Goal: Task Accomplishment & Management: Manage account settings

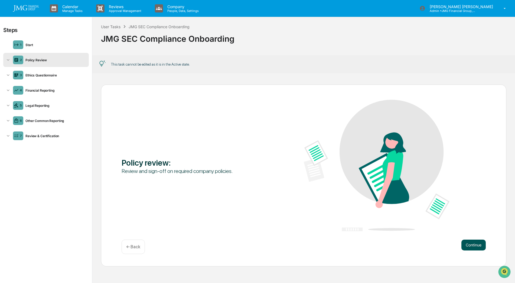
click at [481, 246] on button "Continue" at bounding box center [473, 244] width 24 height 11
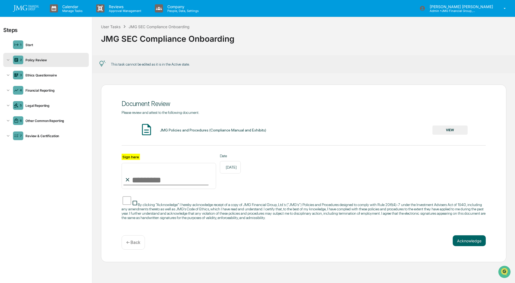
click at [8, 59] on icon at bounding box center [7, 59] width 5 height 5
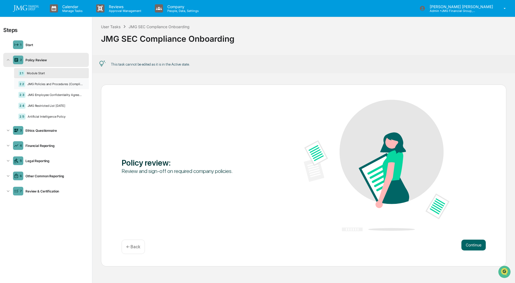
click at [50, 82] on div "JMG Policies and Procedures (Compliance Manual and Exhibits)" at bounding box center [54, 84] width 59 height 4
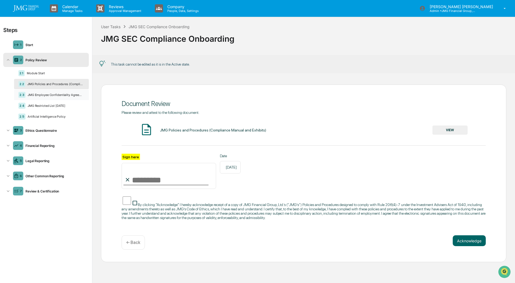
click at [35, 97] on div "2.3 JMG Employee Confidentiality Agreement" at bounding box center [51, 95] width 75 height 10
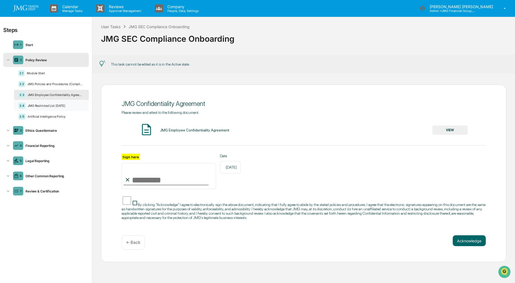
click at [34, 106] on div "JMG Restricted List 06.30.25" at bounding box center [54, 106] width 59 height 4
click at [51, 119] on div "2.5 Artificial Intelligence Policy" at bounding box center [51, 116] width 75 height 10
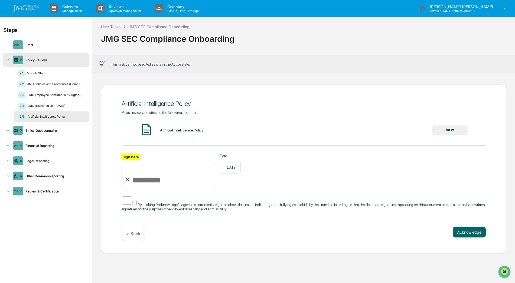
click at [446, 130] on button "VIEW" at bounding box center [449, 129] width 35 height 9
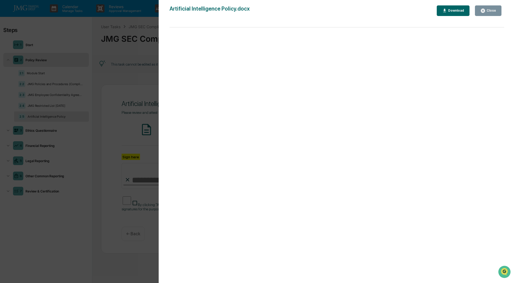
drag, startPoint x: 494, startPoint y: 13, endPoint x: 491, endPoint y: 18, distance: 5.0
click at [494, 13] on button "Close" at bounding box center [488, 10] width 27 height 11
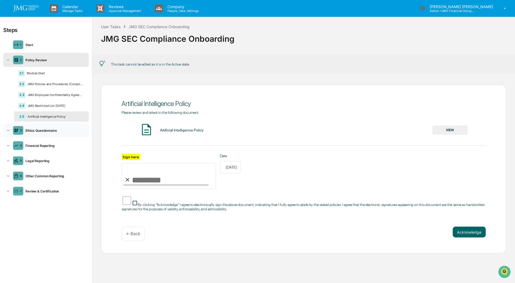
click at [35, 131] on div "Ethics Questionnaire" at bounding box center [54, 130] width 63 height 4
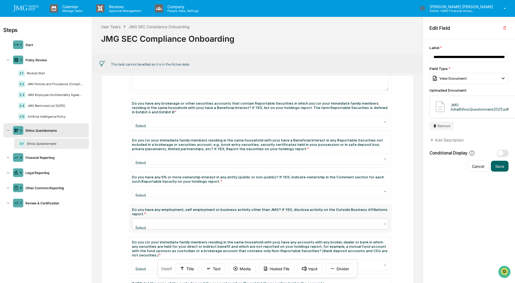
scroll to position [162, 0]
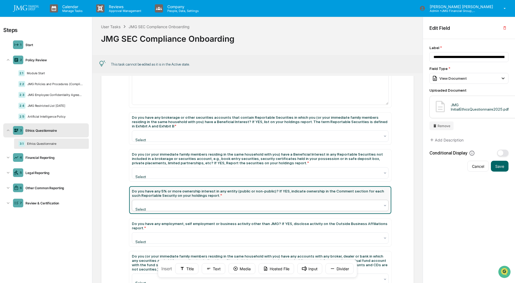
click at [383, 138] on icon at bounding box center [385, 136] width 4 height 4
type input "**********"
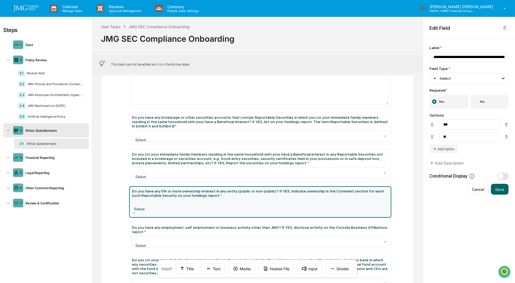
click at [396, 179] on div "Ethics Questionnaire Please view this document for Exhibit A & Exhibit B, refer…" at bounding box center [257, 183] width 313 height 523
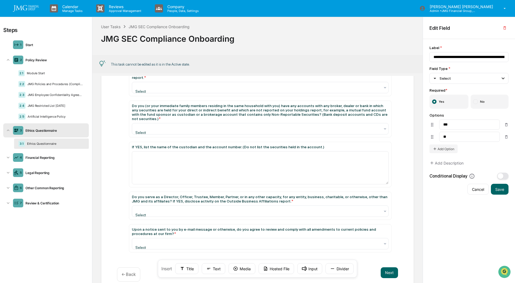
scroll to position [0, 0]
click at [388, 267] on button "Next" at bounding box center [389, 272] width 17 height 11
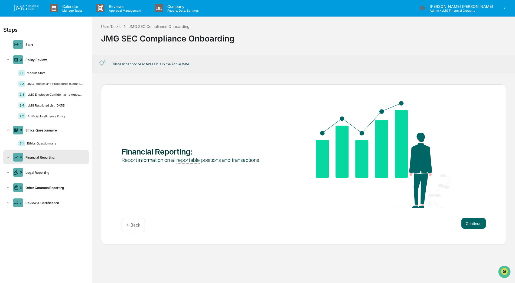
scroll to position [0, 0]
click at [479, 221] on button "Continue" at bounding box center [473, 223] width 24 height 11
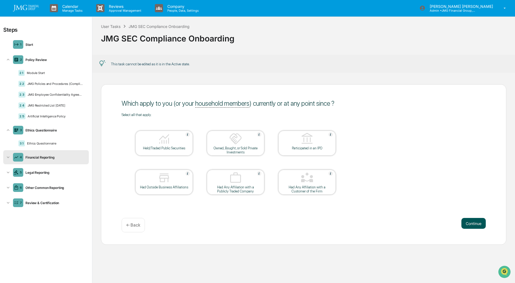
click at [480, 225] on button "Continue" at bounding box center [473, 223] width 24 height 11
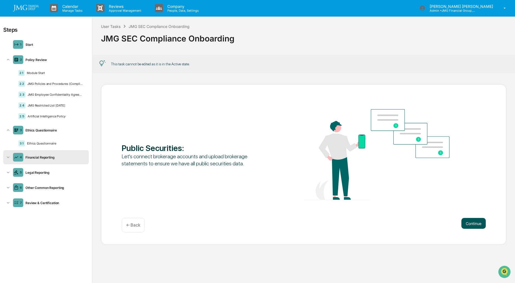
click at [478, 226] on button "Continue" at bounding box center [473, 223] width 24 height 11
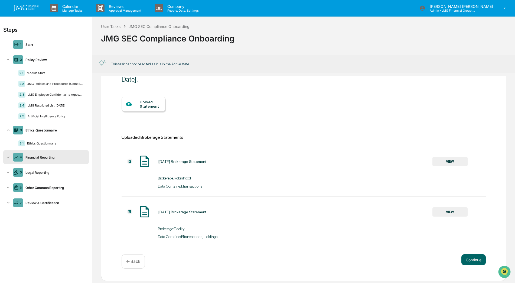
scroll to position [38, 0]
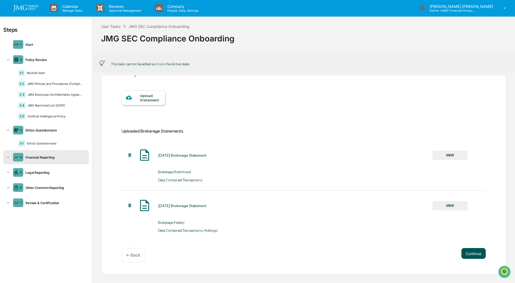
click at [477, 253] on button "Continue" at bounding box center [473, 253] width 24 height 11
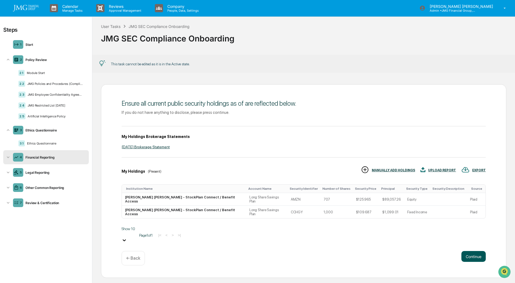
click at [476, 251] on button "Continue" at bounding box center [473, 256] width 24 height 11
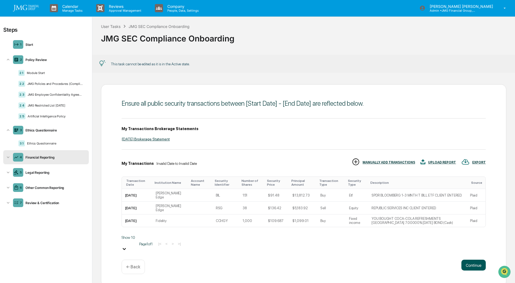
click at [475, 259] on button "Continue" at bounding box center [473, 264] width 24 height 11
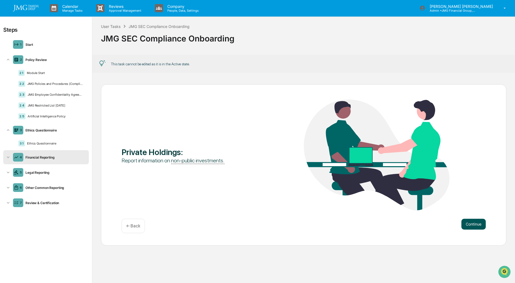
click at [480, 226] on button "Continue" at bounding box center [473, 224] width 24 height 11
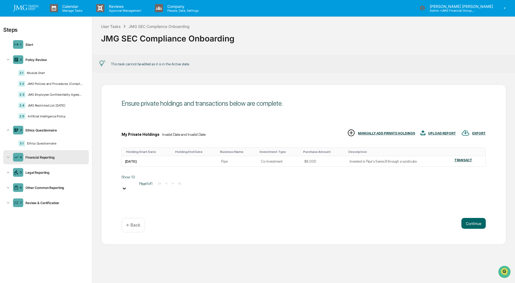
click at [48, 158] on div "Financial Reporting" at bounding box center [54, 157] width 63 height 4
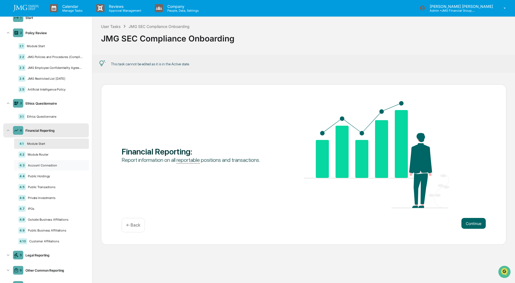
scroll to position [46, 0]
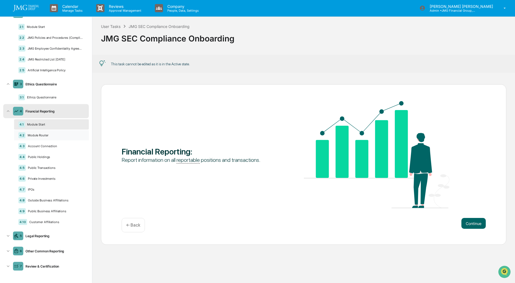
click at [56, 135] on div "Module Router" at bounding box center [54, 135] width 59 height 4
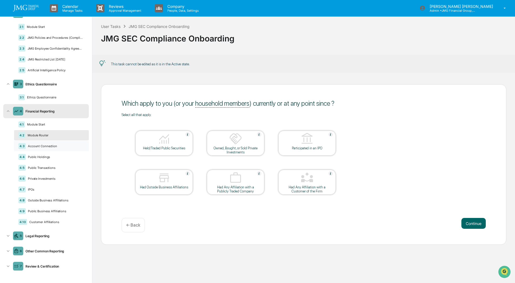
click at [60, 148] on div "4.3 Account Connection" at bounding box center [51, 146] width 75 height 10
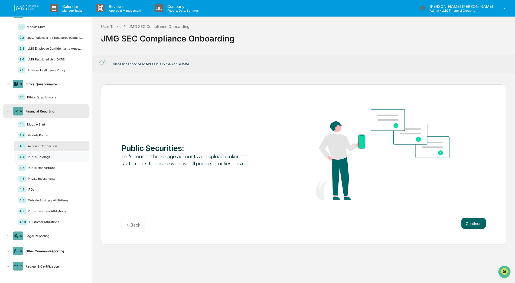
click at [58, 157] on div "Public Holdings" at bounding box center [55, 157] width 59 height 4
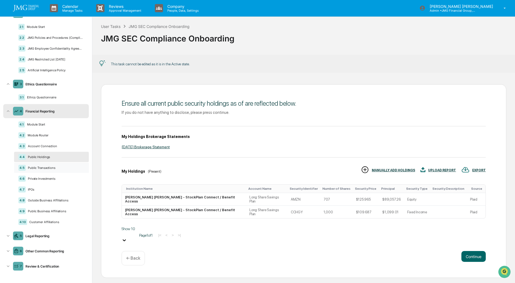
click at [58, 166] on div "Public Transactions" at bounding box center [55, 168] width 59 height 4
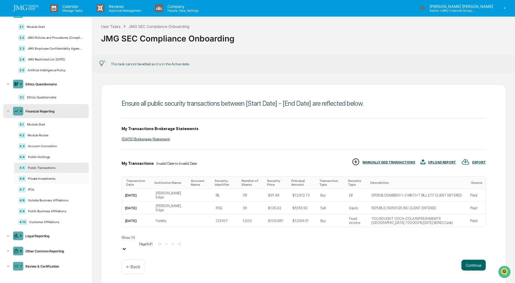
click at [57, 179] on div "Private Investments" at bounding box center [55, 179] width 59 height 4
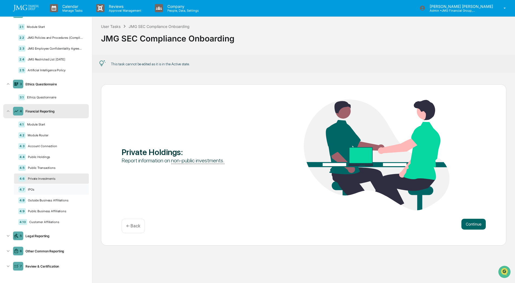
click at [54, 189] on div "IPOs" at bounding box center [55, 189] width 59 height 4
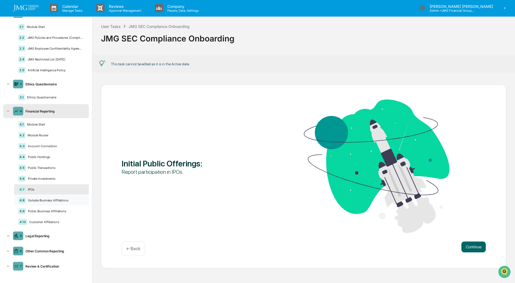
click at [57, 198] on div "4.8 Outside Business Affiliations" at bounding box center [51, 200] width 75 height 10
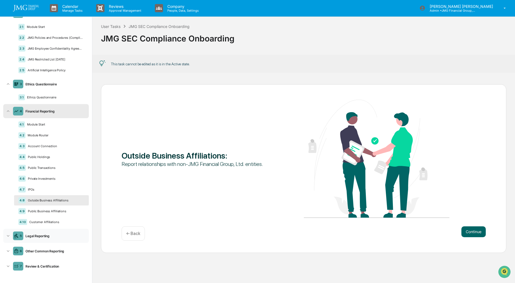
click at [49, 233] on div "5 Legal Reporting" at bounding box center [46, 236] width 86 height 14
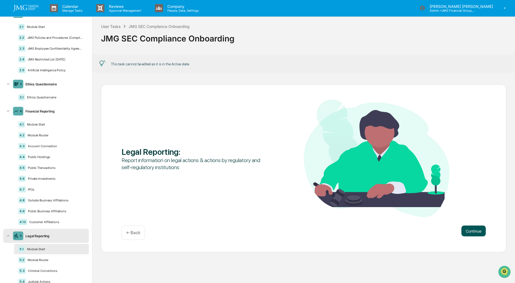
click at [477, 227] on button "Continue" at bounding box center [473, 230] width 24 height 11
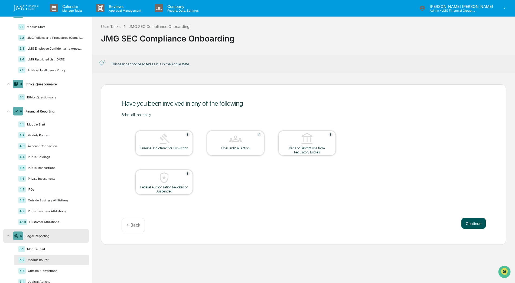
click at [482, 223] on button "Continue" at bounding box center [473, 223] width 24 height 11
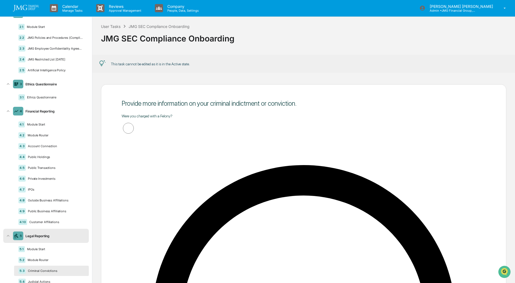
click at [477, 246] on div "Provide more information on civil judicial action(s) that involve you. Has a fo…" at bounding box center [303, 179] width 423 height 207
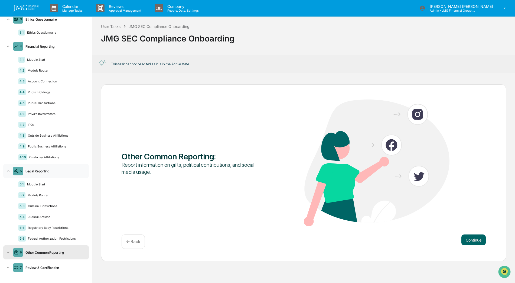
scroll to position [112, 0]
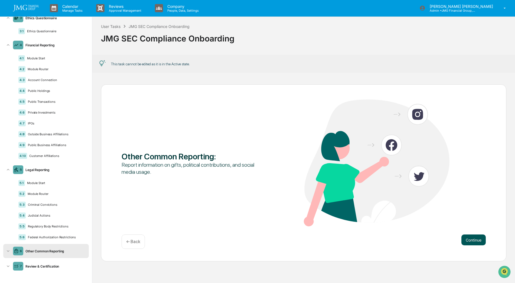
click at [479, 237] on button "Continue" at bounding box center [473, 239] width 24 height 11
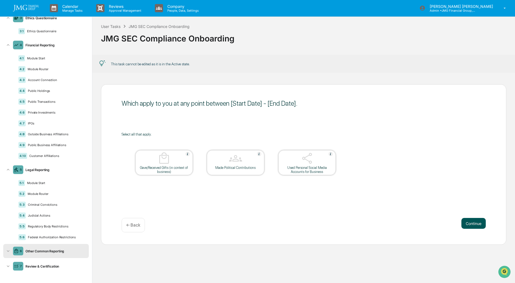
click at [482, 223] on button "Continue" at bounding box center [473, 223] width 24 height 11
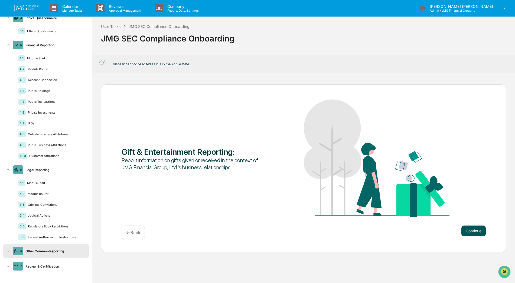
click at [476, 234] on button "Continue" at bounding box center [473, 230] width 24 height 11
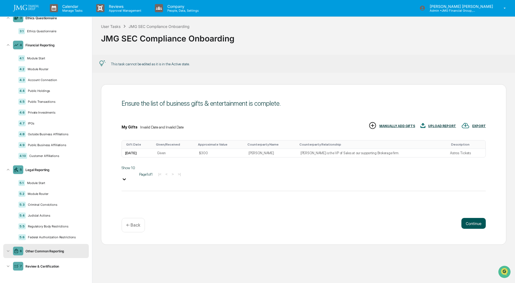
click at [478, 226] on button "Continue" at bounding box center [473, 223] width 24 height 11
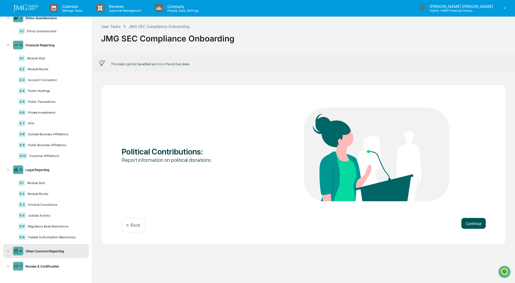
click at [478, 226] on button "Continue" at bounding box center [473, 223] width 24 height 11
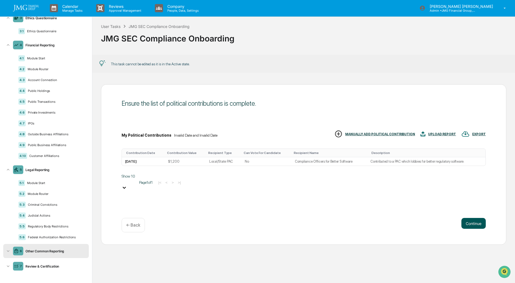
click at [478, 226] on button "Continue" at bounding box center [473, 223] width 24 height 11
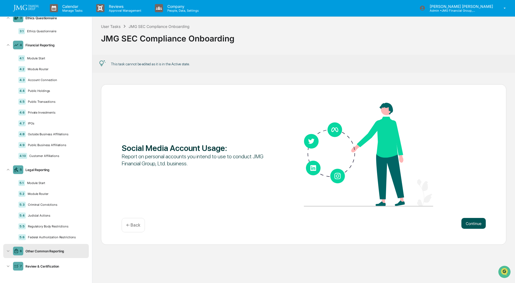
click at [478, 226] on button "Continue" at bounding box center [473, 223] width 24 height 11
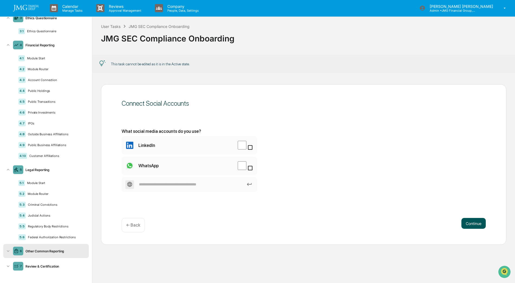
click at [474, 222] on button "Continue" at bounding box center [473, 223] width 24 height 11
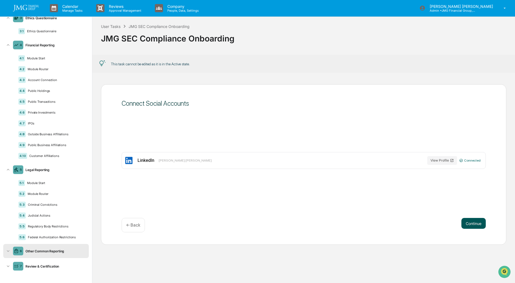
click at [480, 223] on button "Continue" at bounding box center [473, 223] width 24 height 11
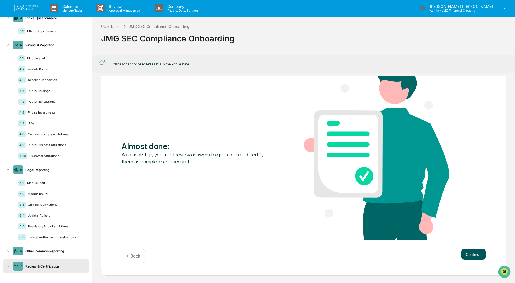
click at [474, 253] on button "Continue" at bounding box center [473, 254] width 24 height 11
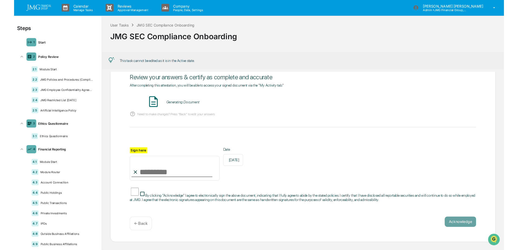
scroll to position [38, 0]
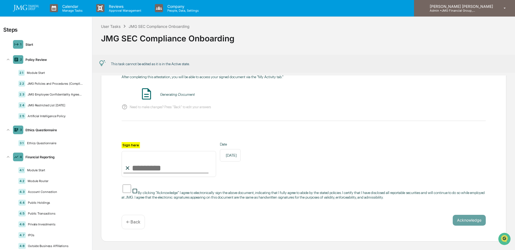
click at [476, 11] on p "Admin • JMG Financial Group, Ltd." at bounding box center [450, 11] width 50 height 4
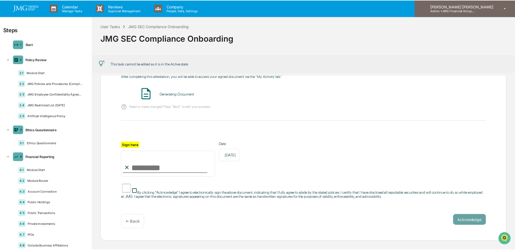
scroll to position [38, 0]
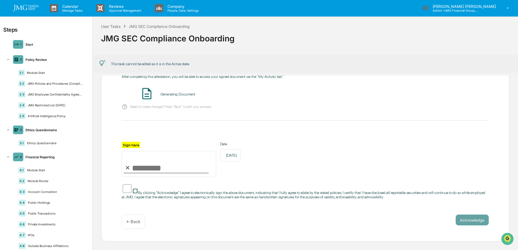
click at [376, 250] on div at bounding box center [259, 250] width 518 height 0
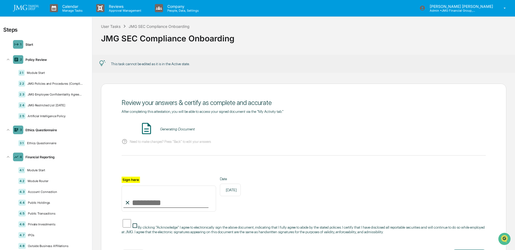
scroll to position [0, 0]
click at [19, 9] on img at bounding box center [26, 8] width 26 height 6
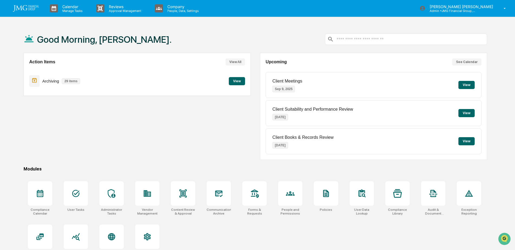
scroll to position [26, 0]
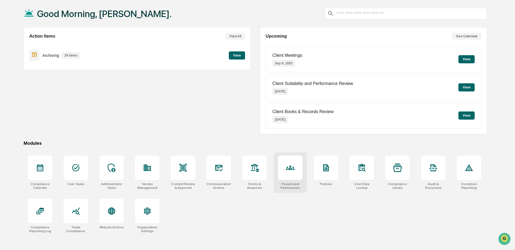
click at [289, 171] on icon at bounding box center [290, 168] width 9 height 9
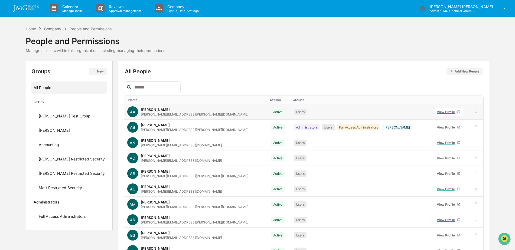
click at [437, 113] on div "View Profile" at bounding box center [447, 112] width 20 height 4
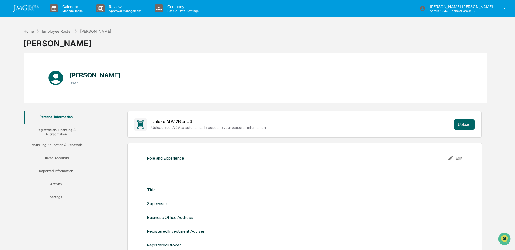
click at [68, 156] on button "Linked Accounts" at bounding box center [56, 158] width 65 height 13
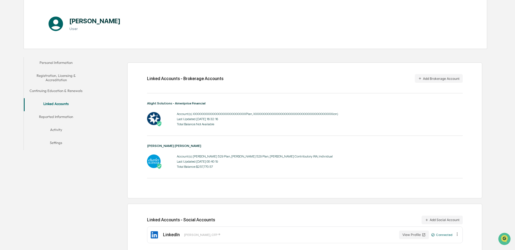
scroll to position [62, 0]
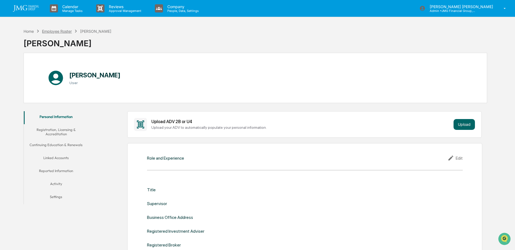
click at [62, 31] on div "Employee Roster" at bounding box center [57, 31] width 30 height 5
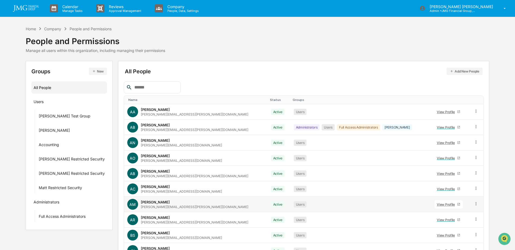
scroll to position [32, 0]
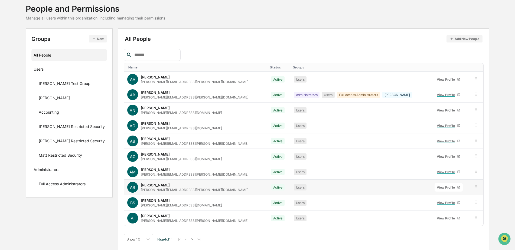
click at [437, 187] on div "View Profile" at bounding box center [447, 187] width 20 height 4
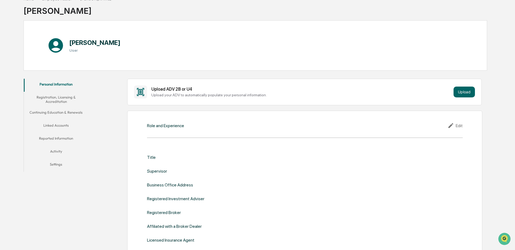
click at [57, 126] on button "Linked Accounts" at bounding box center [56, 126] width 65 height 13
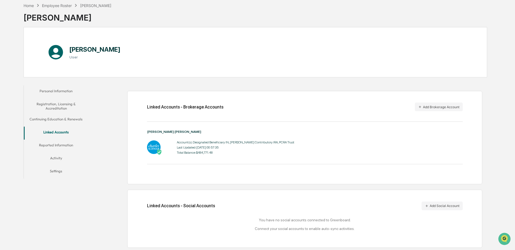
scroll to position [26, 0]
click at [56, 5] on div "Employee Roster" at bounding box center [57, 5] width 30 height 5
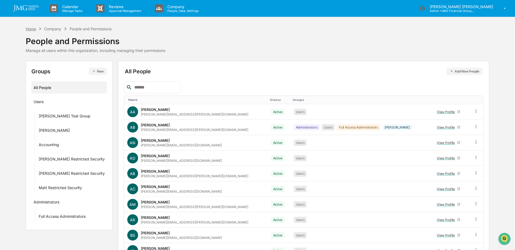
click at [36, 29] on div "Home" at bounding box center [31, 29] width 10 height 5
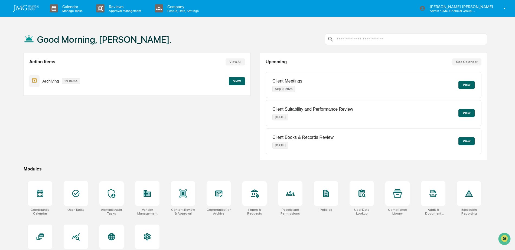
scroll to position [26, 0]
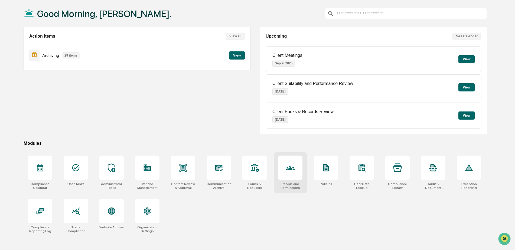
click at [283, 165] on div at bounding box center [290, 168] width 24 height 24
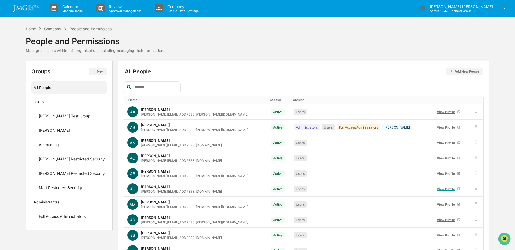
drag, startPoint x: 25, startPoint y: 8, endPoint x: 64, endPoint y: 20, distance: 41.0
click at [25, 8] on img at bounding box center [26, 8] width 26 height 6
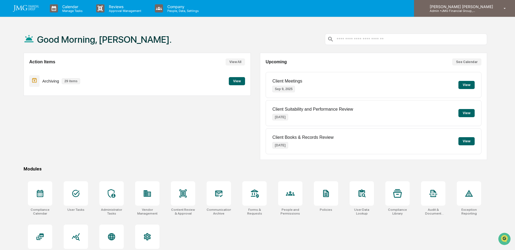
click at [493, 15] on div "Steven Lennart Admin • JMG Financial Group, Ltd." at bounding box center [464, 8] width 101 height 17
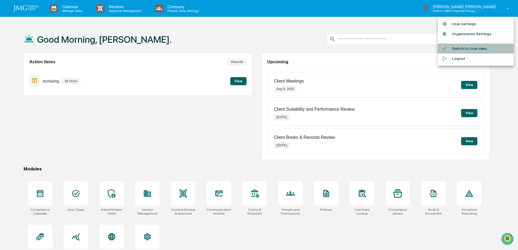
click at [476, 45] on li "Switch to User view..." at bounding box center [476, 49] width 76 height 10
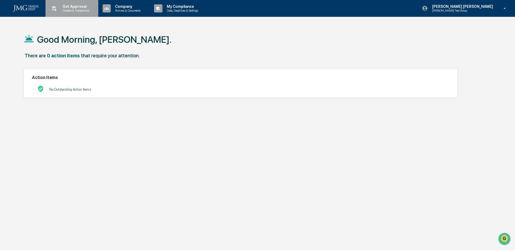
click at [76, 10] on p "Content & Transactions" at bounding box center [75, 11] width 34 height 4
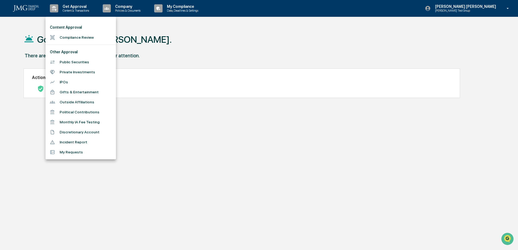
click at [167, 136] on div at bounding box center [259, 125] width 518 height 250
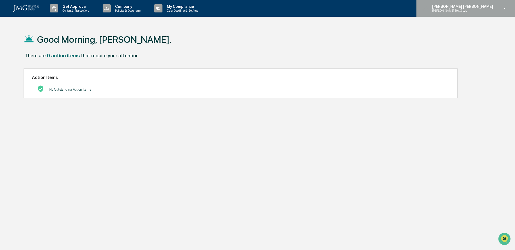
click at [497, 13] on div "Steven Lennart Steve Test Group" at bounding box center [465, 8] width 99 height 17
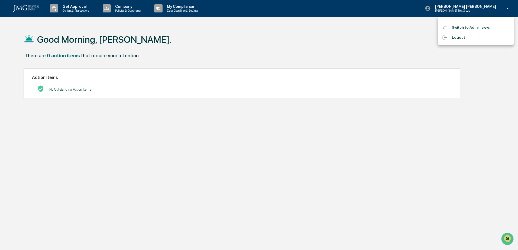
click at [484, 31] on li "Switch to Admin view..." at bounding box center [476, 27] width 76 height 10
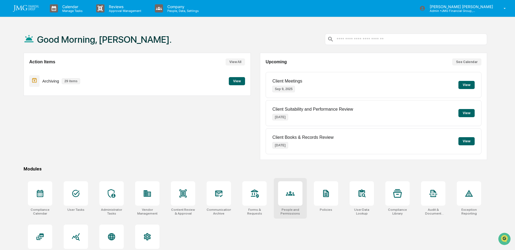
click at [294, 191] on icon at bounding box center [290, 193] width 9 height 9
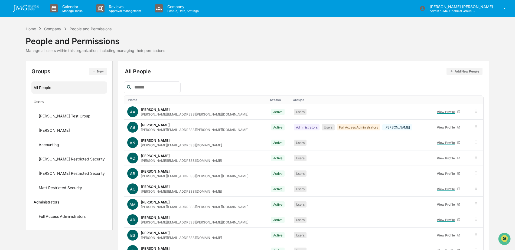
click at [453, 73] on icon "button" at bounding box center [452, 71] width 4 height 4
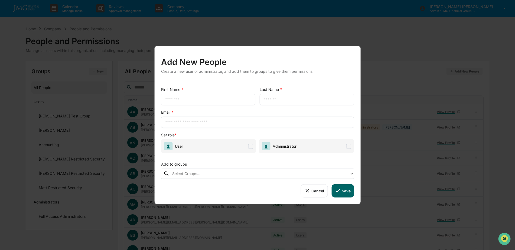
click at [173, 97] on input "text" at bounding box center [208, 99] width 86 height 5
type input "*****"
type input "**********"
click at [190, 126] on div "​" at bounding box center [257, 122] width 193 height 11
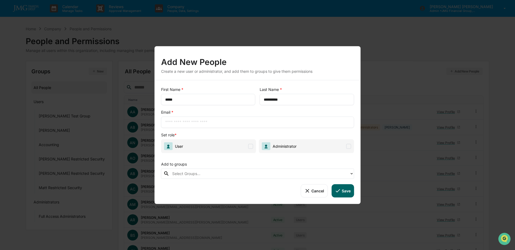
click at [189, 125] on div "​" at bounding box center [257, 122] width 193 height 11
click at [184, 125] on input "text" at bounding box center [257, 122] width 185 height 5
paste input "**********"
type input "**********"
click at [236, 135] on div "Set role *" at bounding box center [257, 134] width 193 height 5
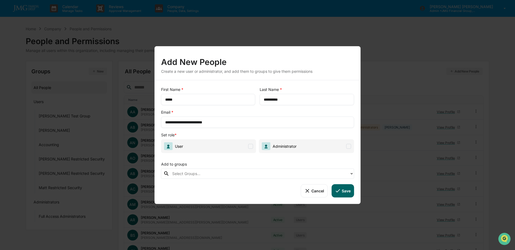
click at [250, 146] on span at bounding box center [250, 146] width 5 height 5
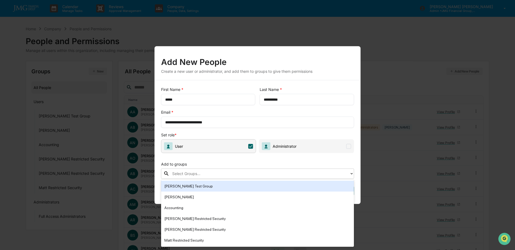
click at [243, 175] on div at bounding box center [259, 174] width 175 height 6
click at [236, 161] on div "Add to groups" at bounding box center [257, 163] width 193 height 11
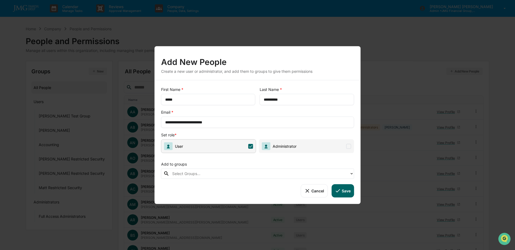
click at [342, 192] on button "Save" at bounding box center [342, 190] width 22 height 13
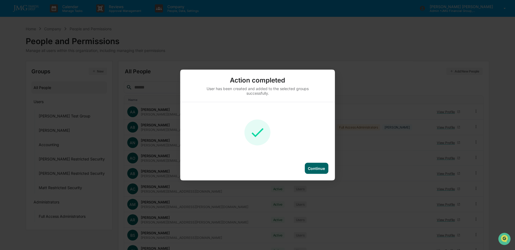
click at [317, 171] on div "Continue" at bounding box center [316, 168] width 17 height 5
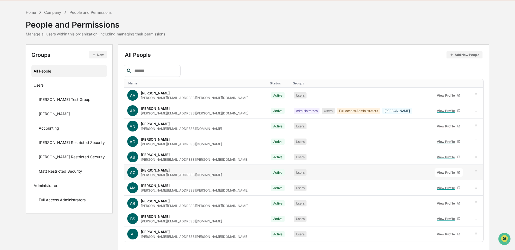
scroll to position [32, 0]
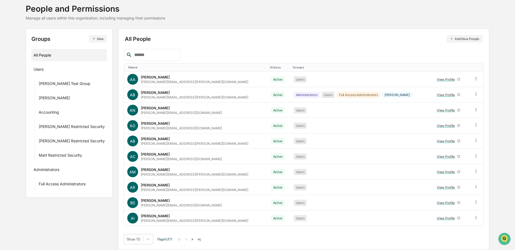
click at [200, 240] on button ">|" at bounding box center [199, 239] width 6 height 5
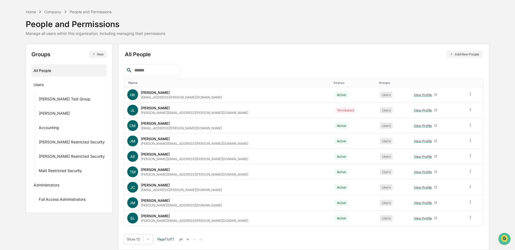
click at [49, 10] on div "Company" at bounding box center [52, 11] width 17 height 5
click at [48, 12] on div "Company" at bounding box center [52, 11] width 17 height 5
click at [30, 12] on div "Home" at bounding box center [31, 11] width 10 height 5
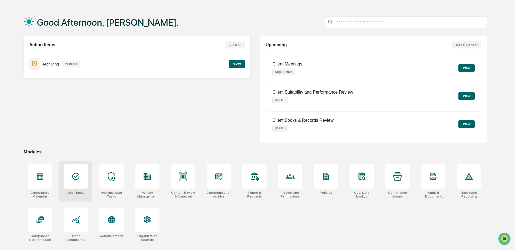
click at [81, 177] on div at bounding box center [76, 176] width 24 height 24
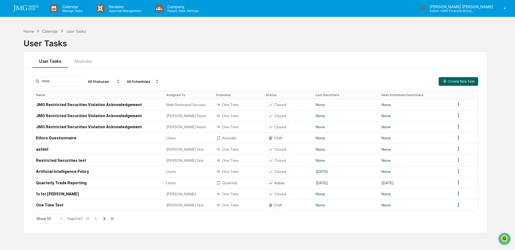
click at [106, 221] on icon at bounding box center [104, 219] width 6 height 6
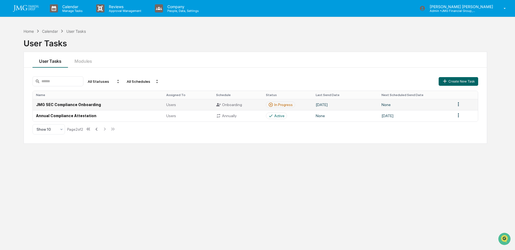
click at [104, 106] on td "JMG SEC Compliance Onboarding" at bounding box center [98, 104] width 130 height 11
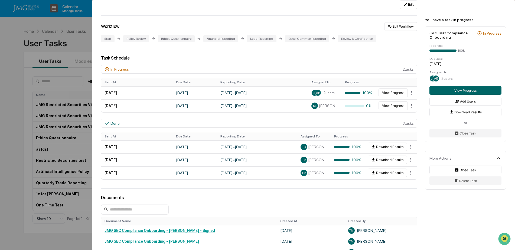
scroll to position [81, 0]
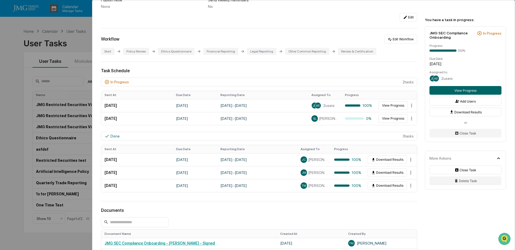
click at [14, 27] on div "User Tasks JMG SEC Compliance Onboarding JMG SEC Compliance Onboarding Active N…" at bounding box center [257, 125] width 515 height 250
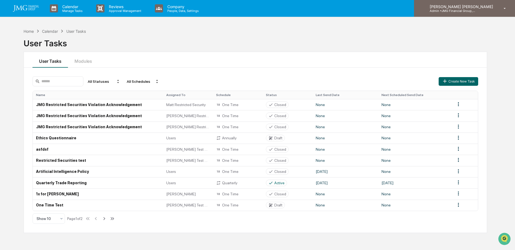
click at [469, 12] on p "Admin • JMG Financial Group, Ltd." at bounding box center [450, 11] width 50 height 4
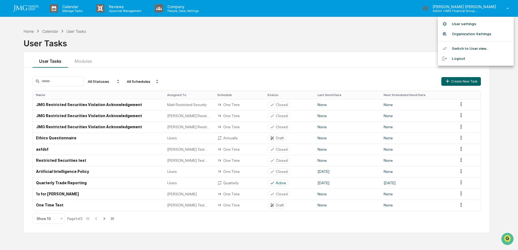
click at [469, 47] on li "Switch to User view..." at bounding box center [476, 49] width 76 height 10
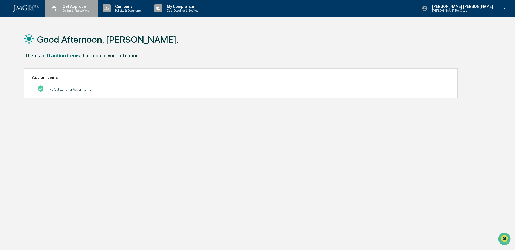
click at [83, 14] on div "Get Approval Content & Transactions" at bounding box center [71, 8] width 47 height 17
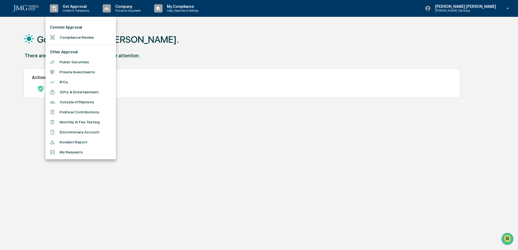
click at [89, 36] on li "Compliance Review" at bounding box center [80, 37] width 70 height 10
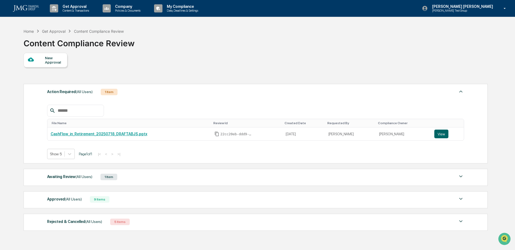
click at [464, 179] on img at bounding box center [461, 176] width 6 height 6
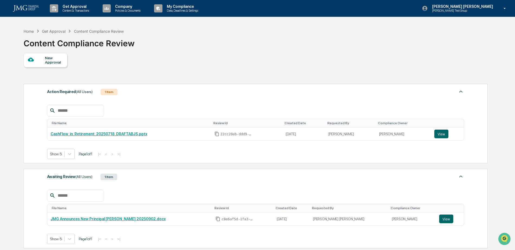
click at [156, 63] on div "New Approval" at bounding box center [256, 60] width 464 height 15
click at [28, 32] on div "Home" at bounding box center [29, 31] width 10 height 5
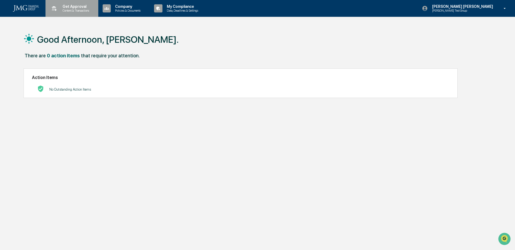
click at [83, 16] on div "Get Approval Content & Transactions" at bounding box center [71, 8] width 47 height 17
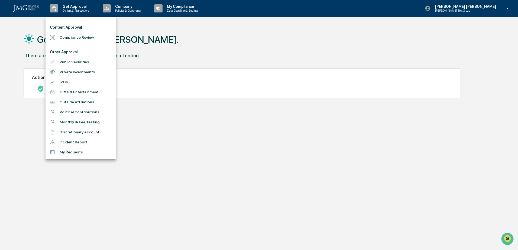
click at [90, 38] on li "Compliance Review" at bounding box center [80, 37] width 70 height 10
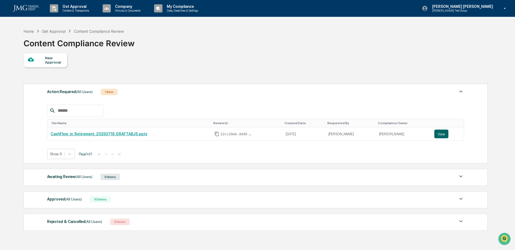
click at [281, 198] on div "Approved (All Users) 10 Items" at bounding box center [255, 200] width 417 height 8
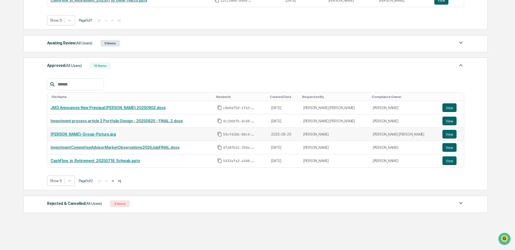
scroll to position [135, 0]
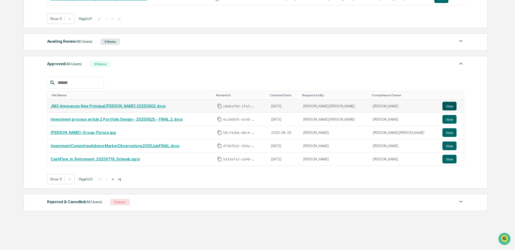
click at [445, 105] on button "View" at bounding box center [449, 106] width 14 height 9
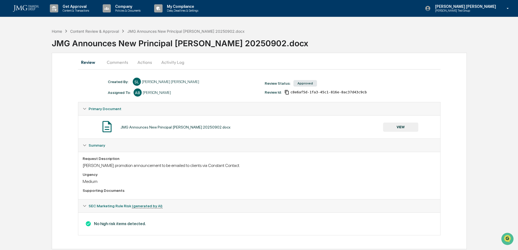
click at [142, 62] on button "Actions" at bounding box center [144, 62] width 24 height 13
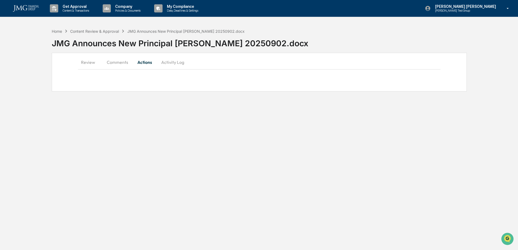
click at [121, 62] on button "Comments" at bounding box center [117, 62] width 30 height 13
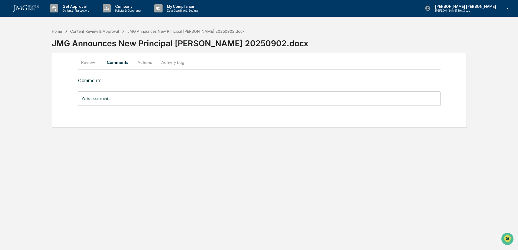
click at [139, 61] on button "Actions" at bounding box center [144, 62] width 24 height 13
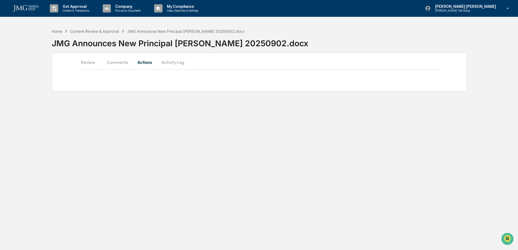
click at [174, 62] on button "Activity Log" at bounding box center [173, 62] width 32 height 13
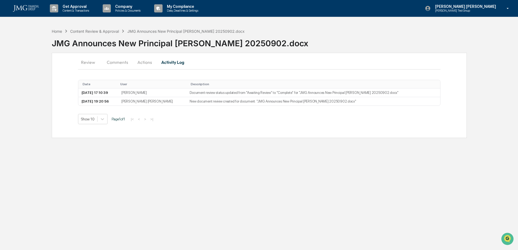
click at [92, 64] on button "Review" at bounding box center [90, 62] width 24 height 13
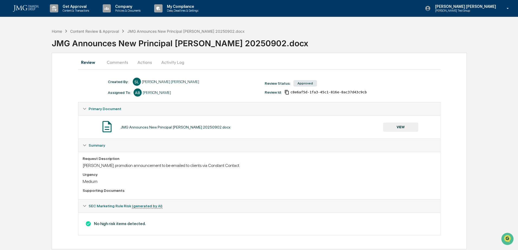
click at [32, 8] on img at bounding box center [26, 8] width 26 height 6
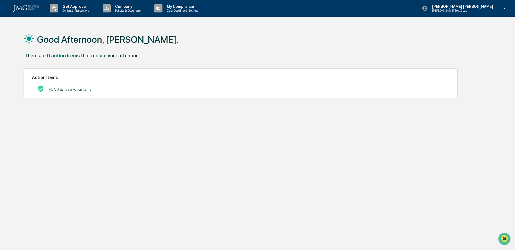
click at [492, 13] on div "[PERSON_NAME] [PERSON_NAME] [PERSON_NAME] Test Group" at bounding box center [465, 8] width 99 height 17
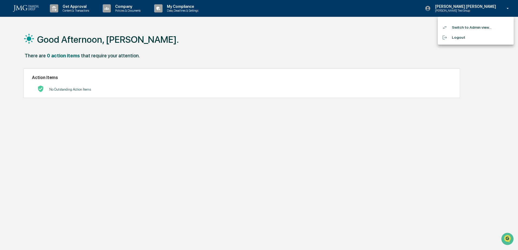
click at [470, 35] on li "Logout" at bounding box center [476, 37] width 76 height 10
